Goal: Transaction & Acquisition: Book appointment/travel/reservation

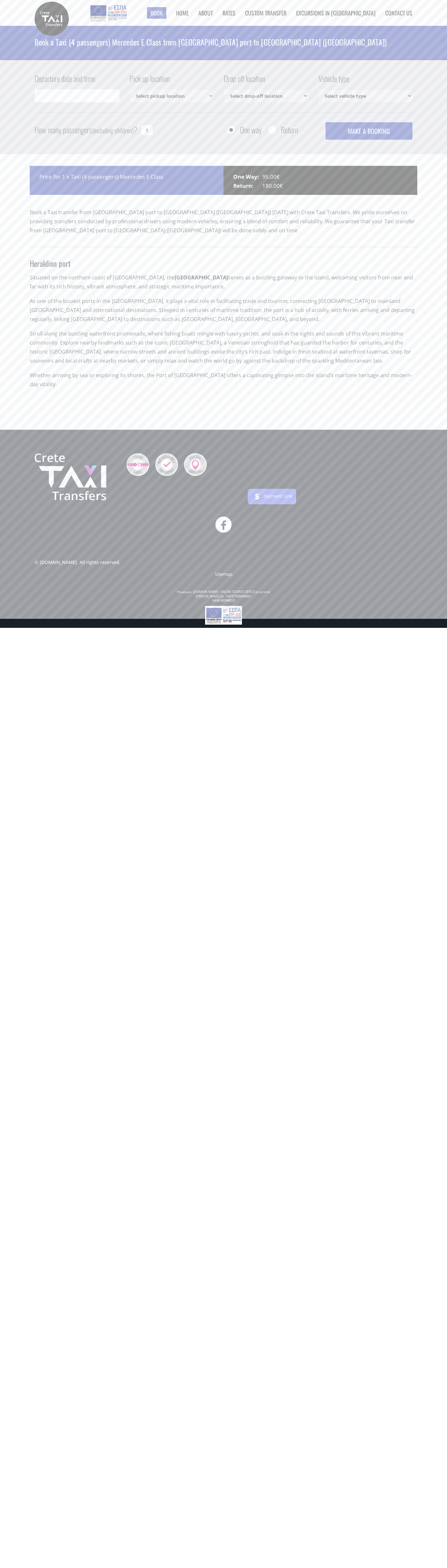
click at [399, 13] on link "Contact us" at bounding box center [398, 13] width 27 height 9
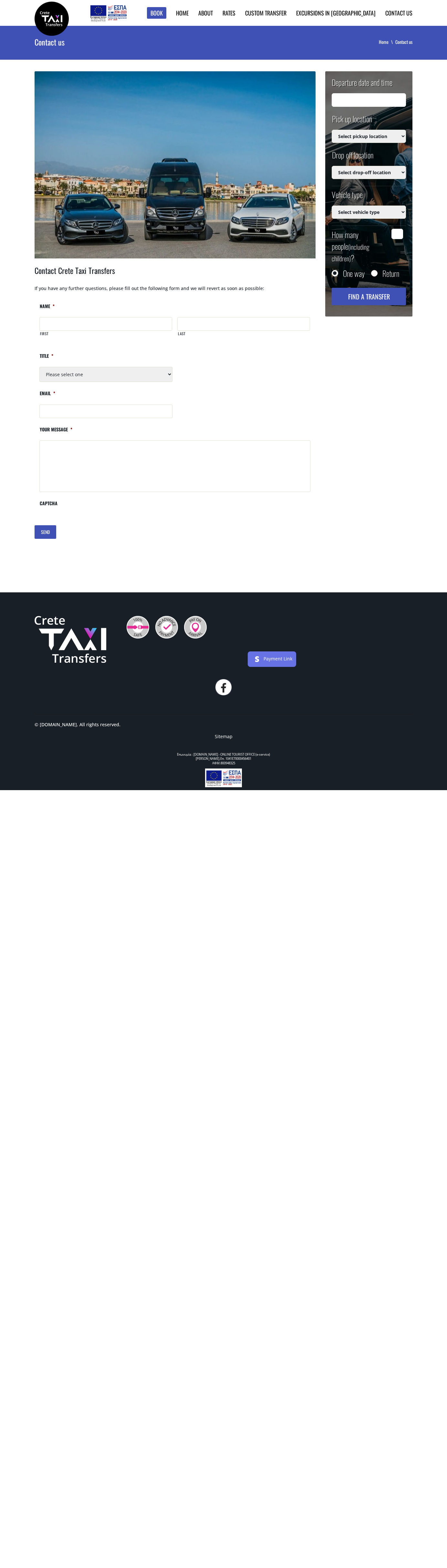
type input "14/09/2025 10:20"
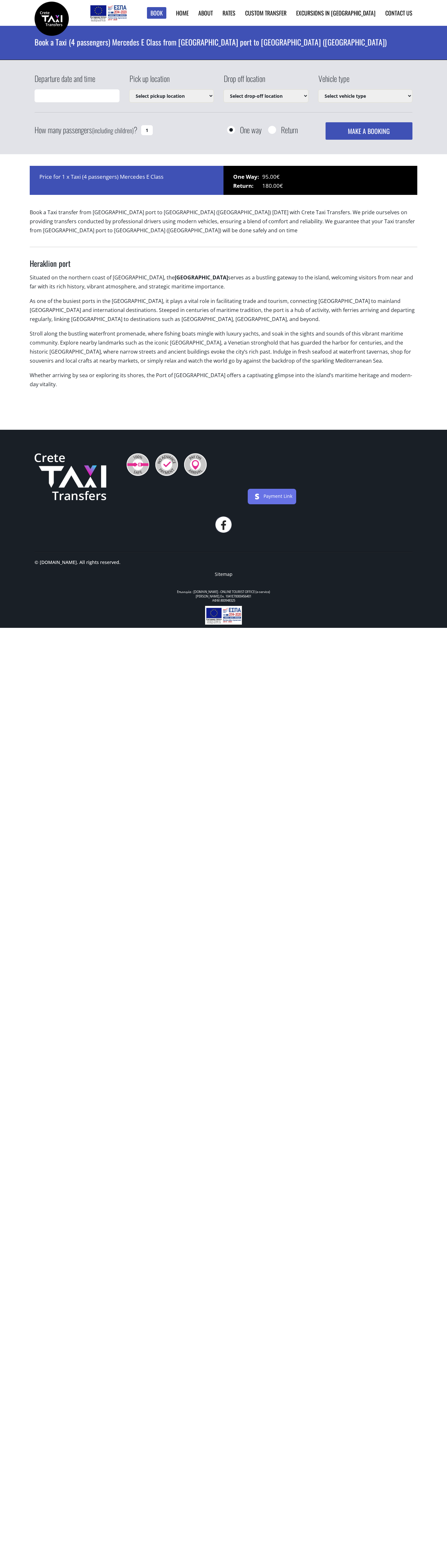
select select "540"
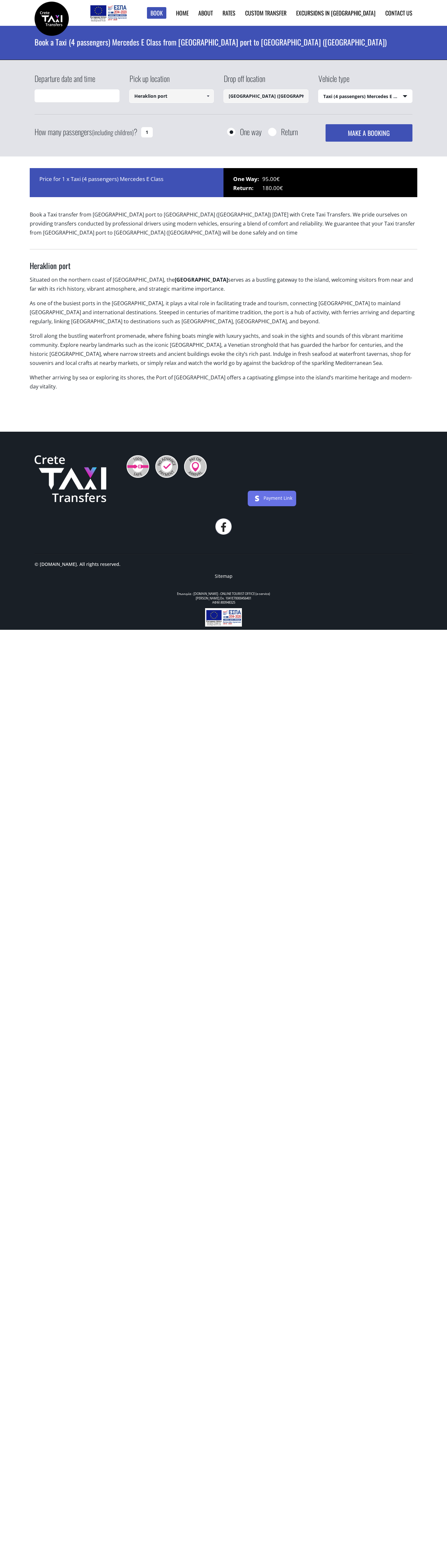
type input "14/09/2025 12:23"
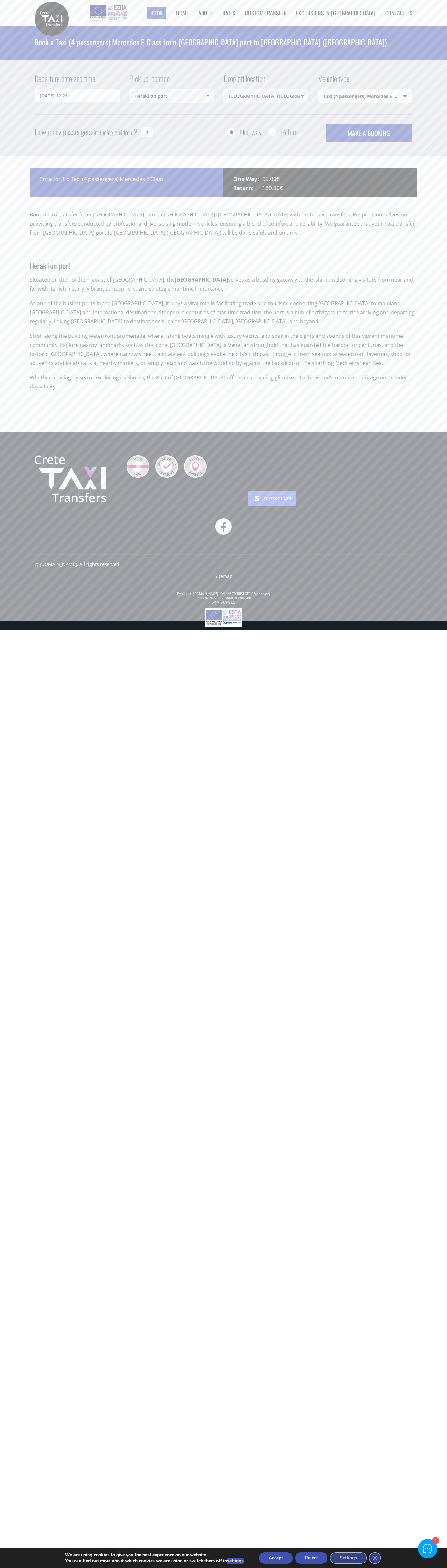
click at [312, 1558] on button "Reject" at bounding box center [311, 1558] width 32 height 12
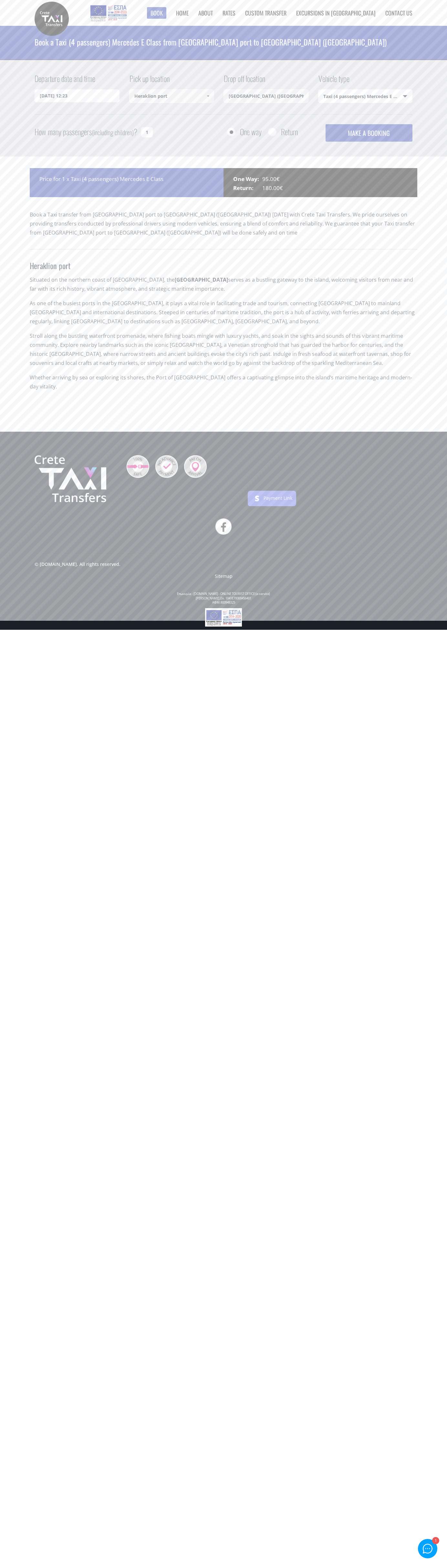
click at [137, 0] on div at bounding box center [113, 11] width 48 height 23
click at [35, 630] on html "Book ► Taxi ► from Chania Airport ► to Heraklion City to Heraklion Port to Reth…" at bounding box center [224, 315] width 447 height 630
click at [13, 106] on div "Departure date and time 14/09/2025 12:23 Pick up location Heraklion port Select…" at bounding box center [224, 108] width 447 height 97
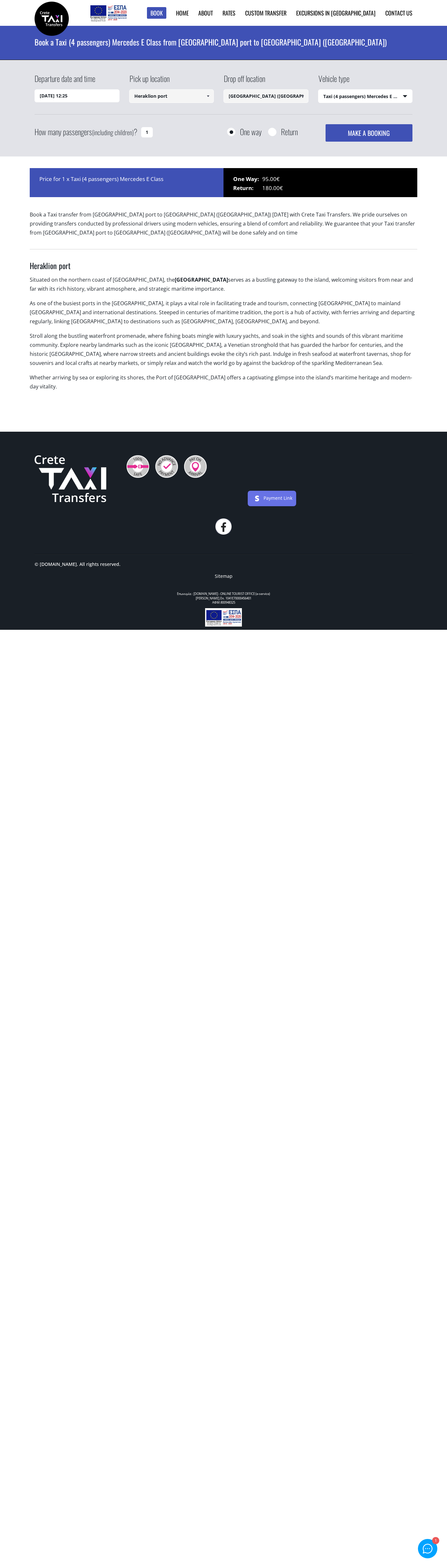
select select "540"
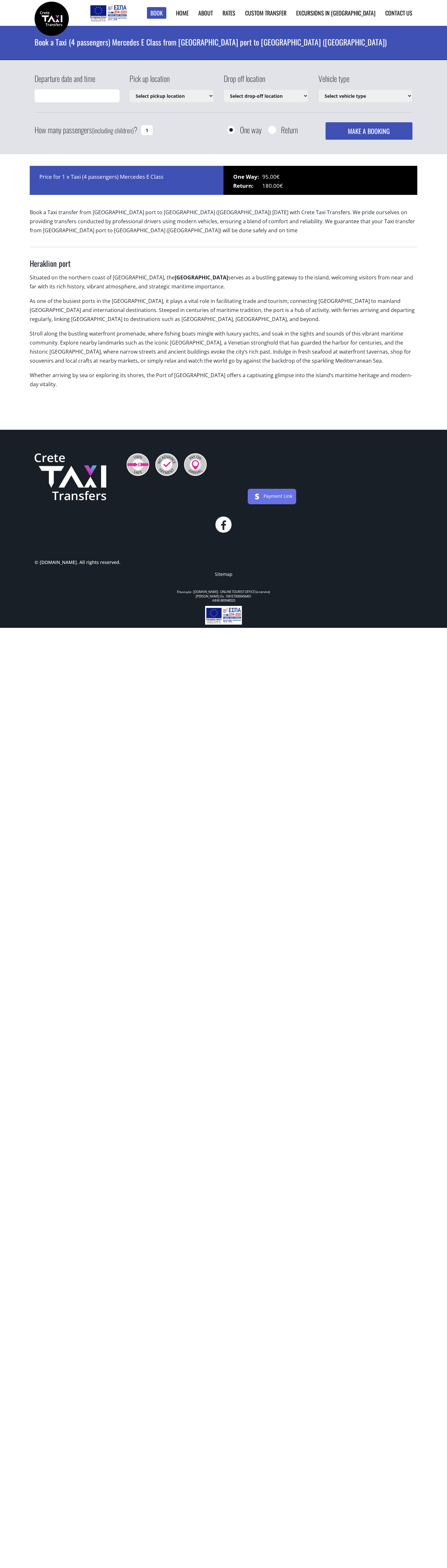
type input "[DATE] 12:25"
select select "540"
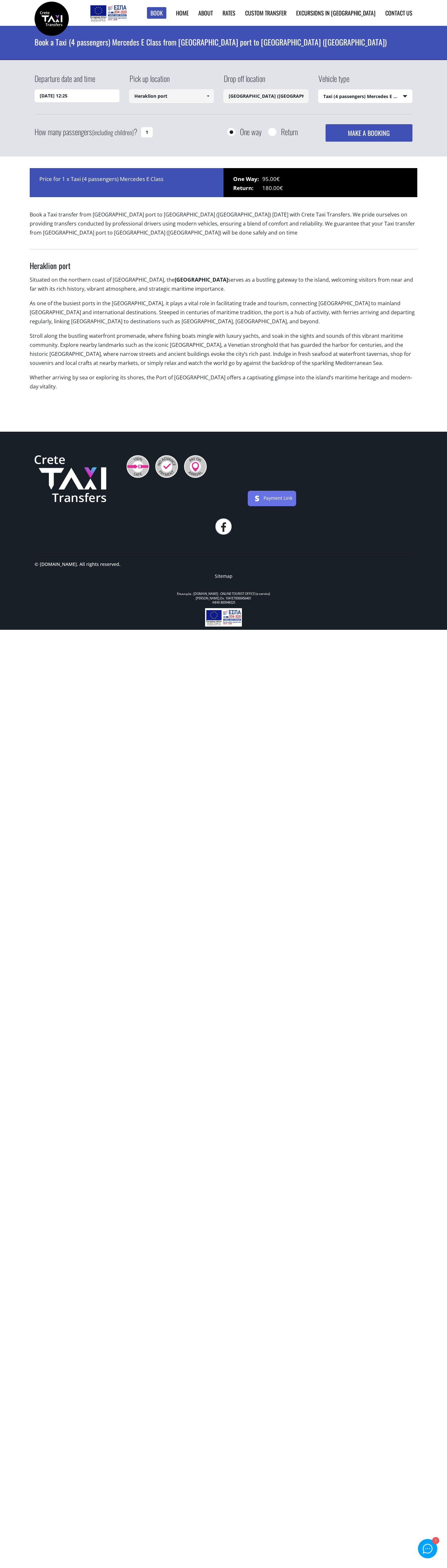
select select "540"
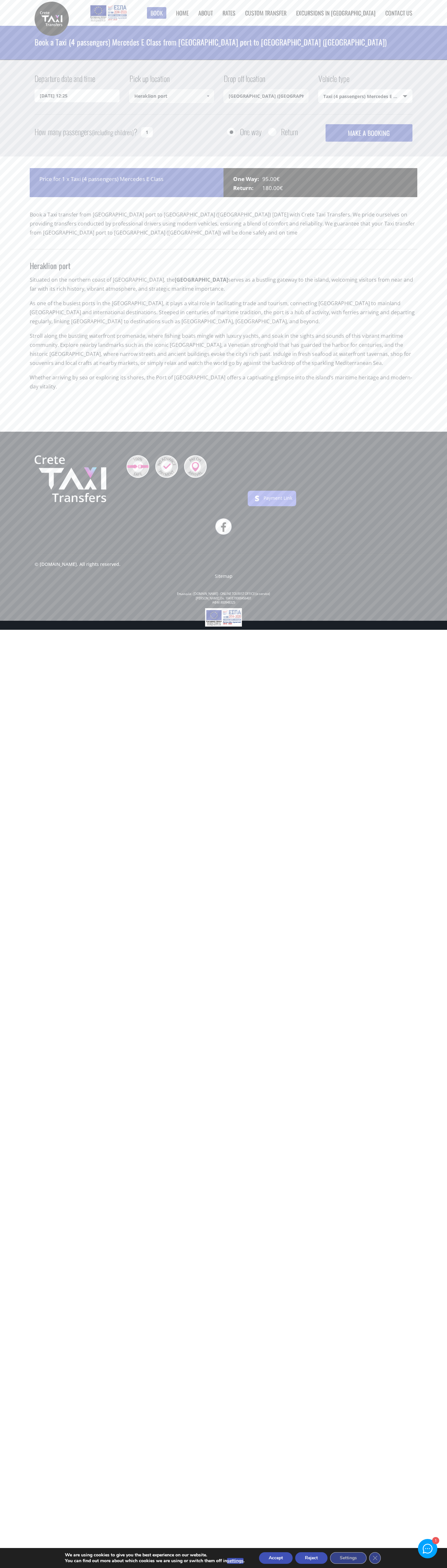
click at [312, 1558] on button "Reject" at bounding box center [311, 1558] width 32 height 12
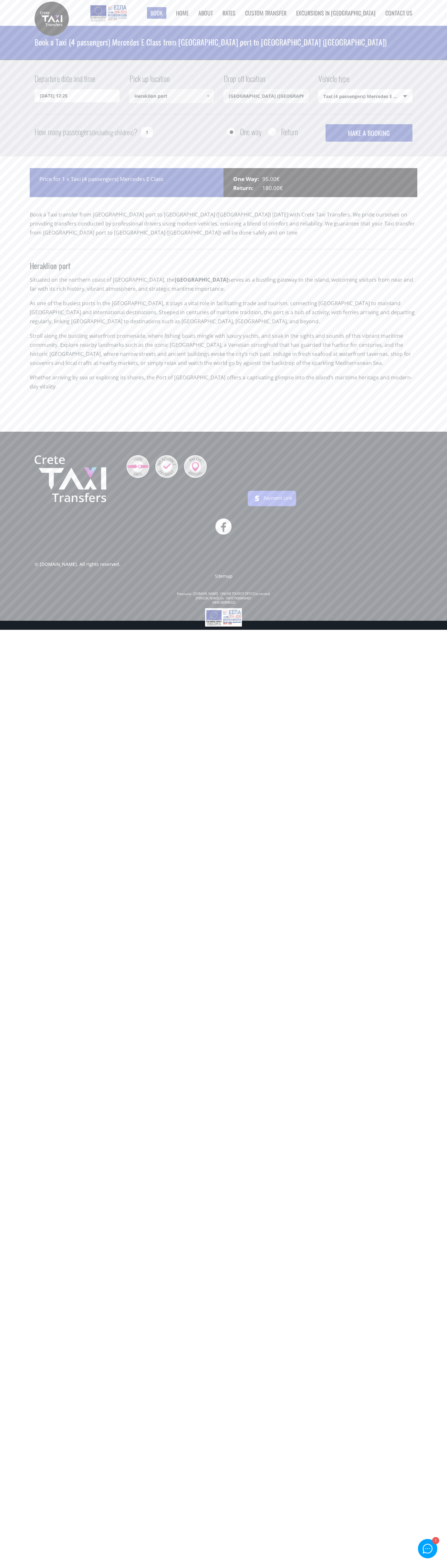
click at [189, 15] on li "Home" at bounding box center [177, 13] width 23 height 26
click at [441, 630] on html "Book ► Taxi ► from [GEOGRAPHIC_DATA] ► to [GEOGRAPHIC_DATA] to [GEOGRAPHIC_DATA…" at bounding box center [224, 315] width 447 height 630
click at [219, 630] on html "Book ► Taxi ► from [GEOGRAPHIC_DATA] ► to [GEOGRAPHIC_DATA] to [GEOGRAPHIC_DATA…" at bounding box center [224, 315] width 447 height 630
click at [23, 630] on html "Book ► Taxi ► from [GEOGRAPHIC_DATA] ► to [GEOGRAPHIC_DATA] to [GEOGRAPHIC_DATA…" at bounding box center [224, 315] width 447 height 630
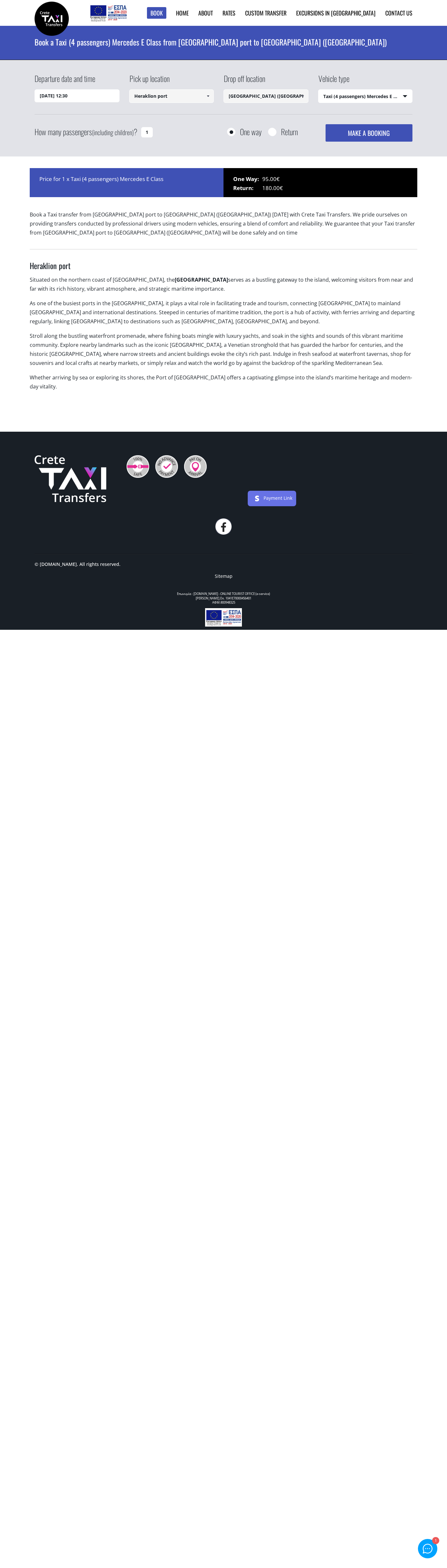
select select "540"
